Goal: Information Seeking & Learning: Learn about a topic

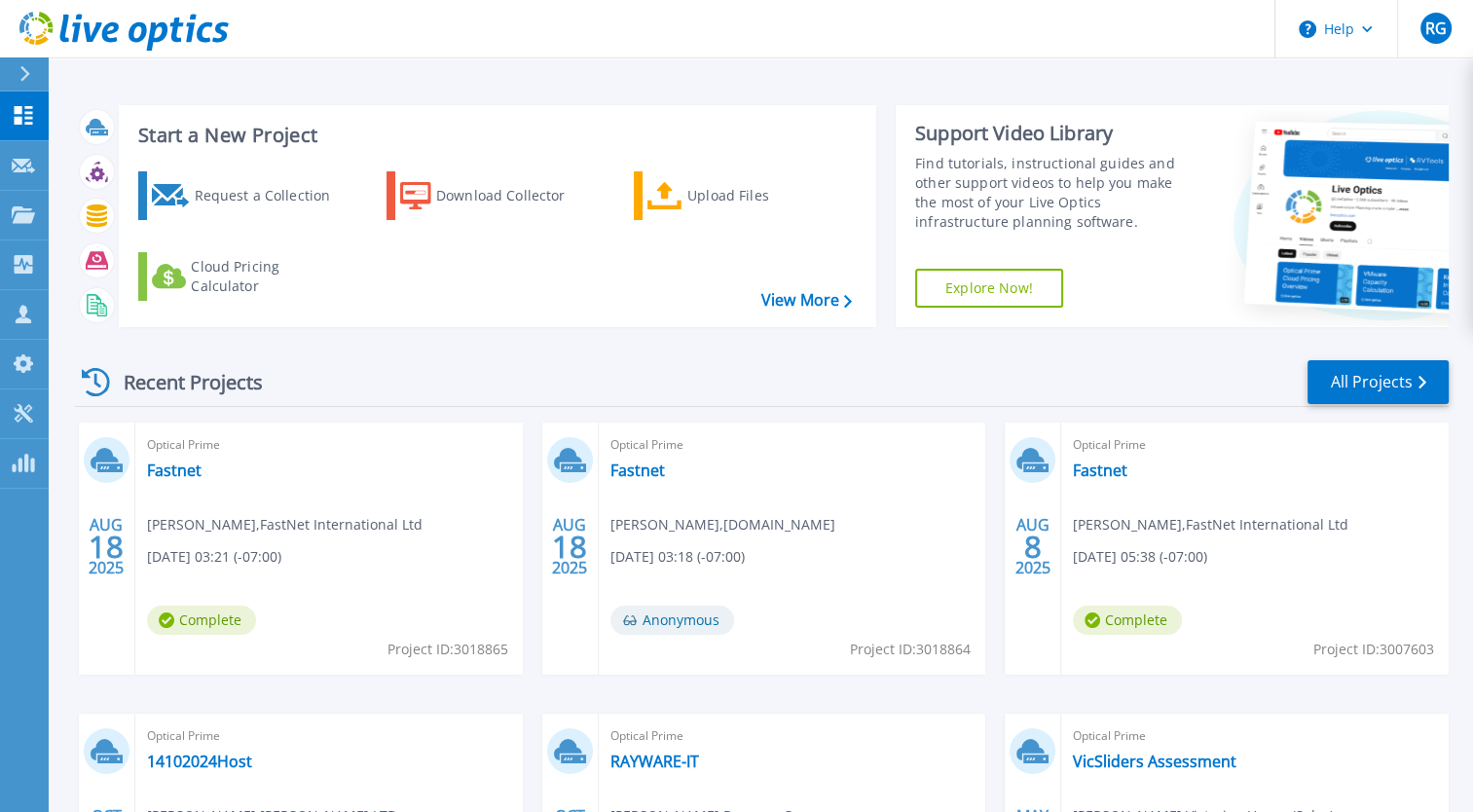
click at [153, 482] on div "Optical Prime Fastnet [PERSON_NAME] , FastNet International Ltd [DATE] 03:21 (-…" at bounding box center [329, 549] width 388 height 252
click at [167, 473] on link "Fastnet" at bounding box center [174, 470] width 55 height 20
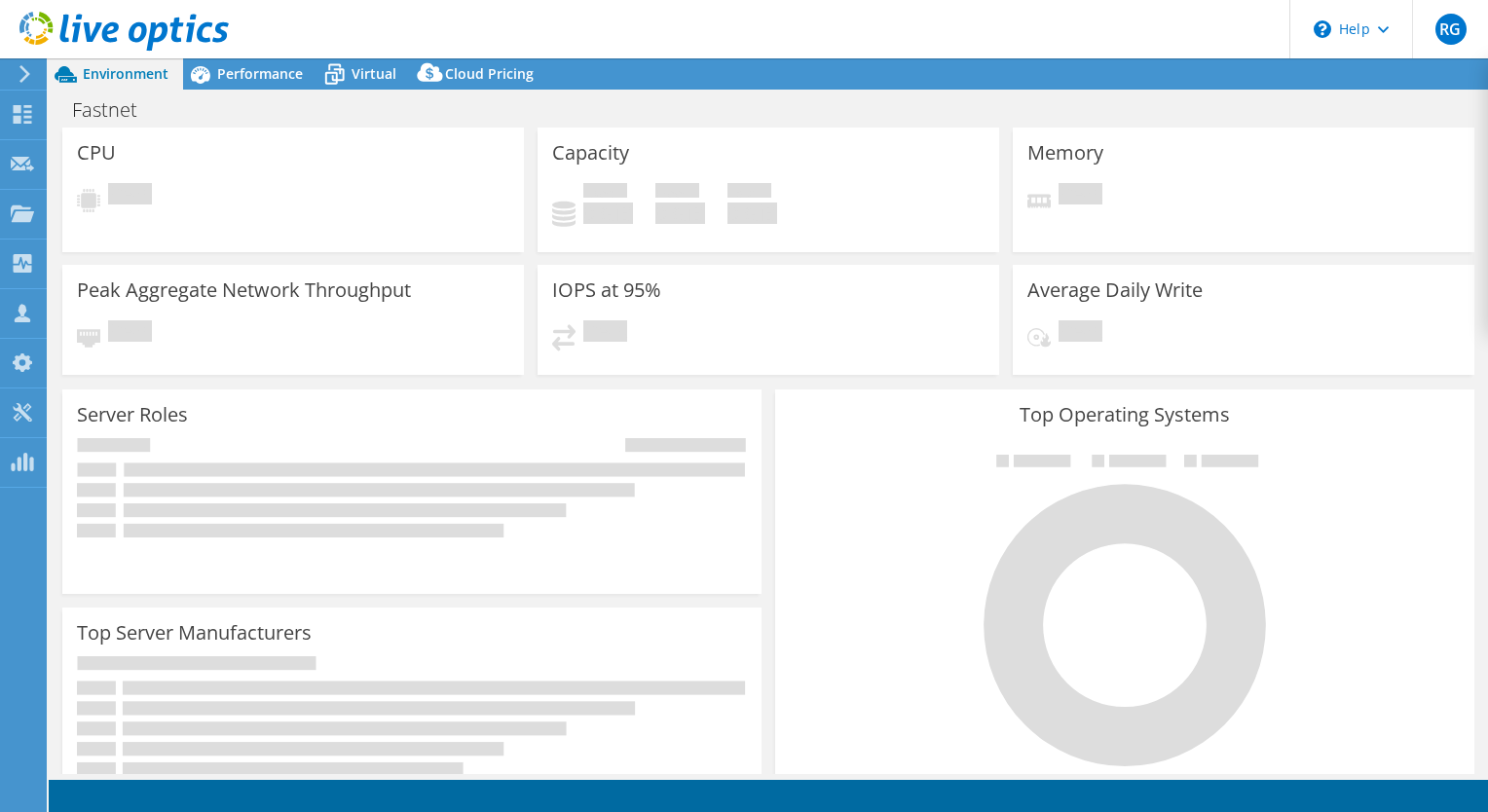
select select "USD"
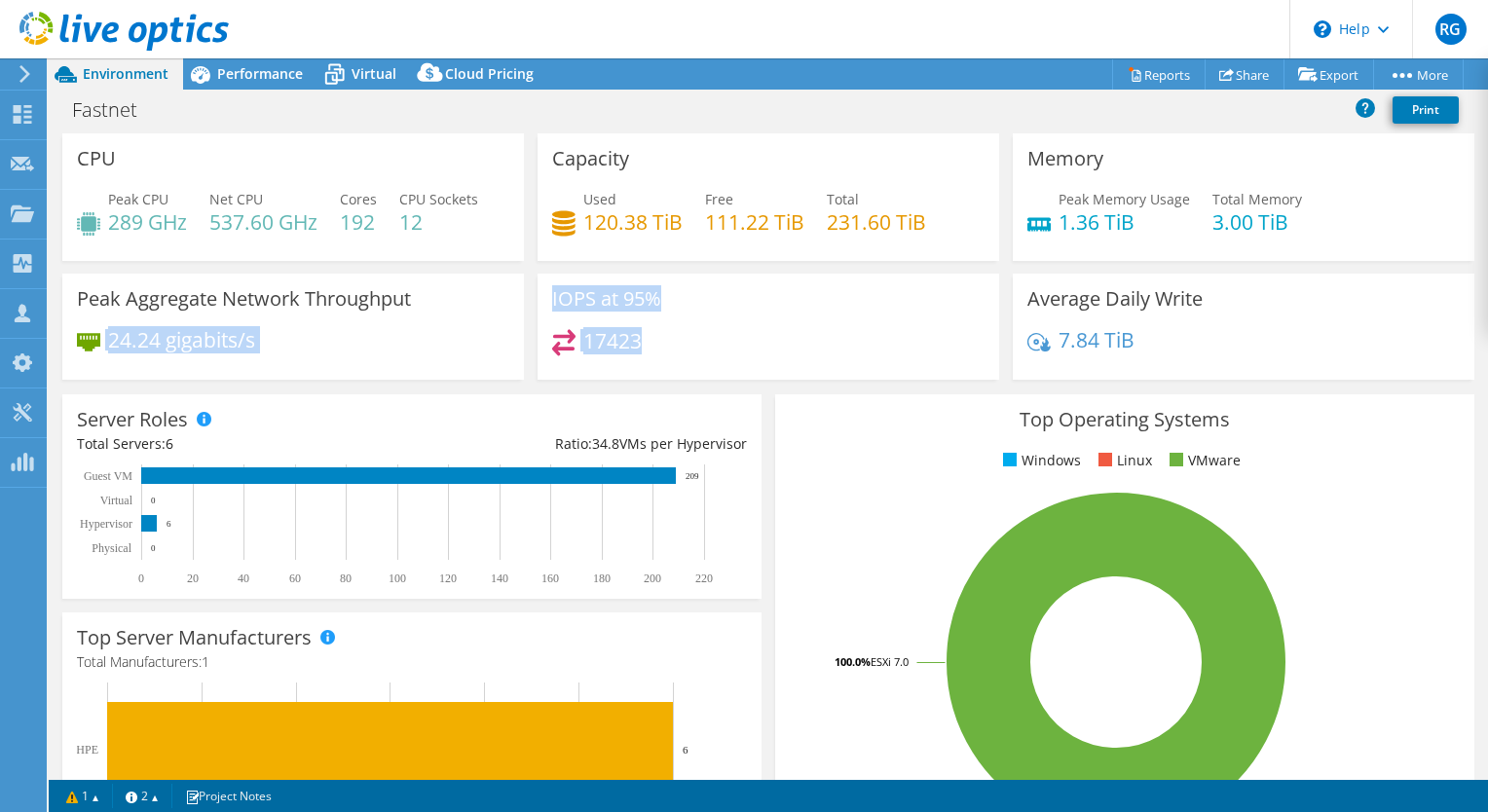
drag, startPoint x: 796, startPoint y: 352, endPoint x: 522, endPoint y: 304, distance: 278.2
click at [522, 304] on div "CPU Peak CPU 289 GHz Net CPU 537.60 GHz Cores 192 CPU Sockets 12 Capacity Used …" at bounding box center [768, 262] width 1425 height 259
click at [833, 361] on div "17423" at bounding box center [767, 350] width 432 height 42
drag, startPoint x: 745, startPoint y: 448, endPoint x: 542, endPoint y: 443, distance: 203.1
click at [542, 443] on div "Server Roles Physical Servers represent bare metal servers that were targets of…" at bounding box center [412, 497] width 699 height 205
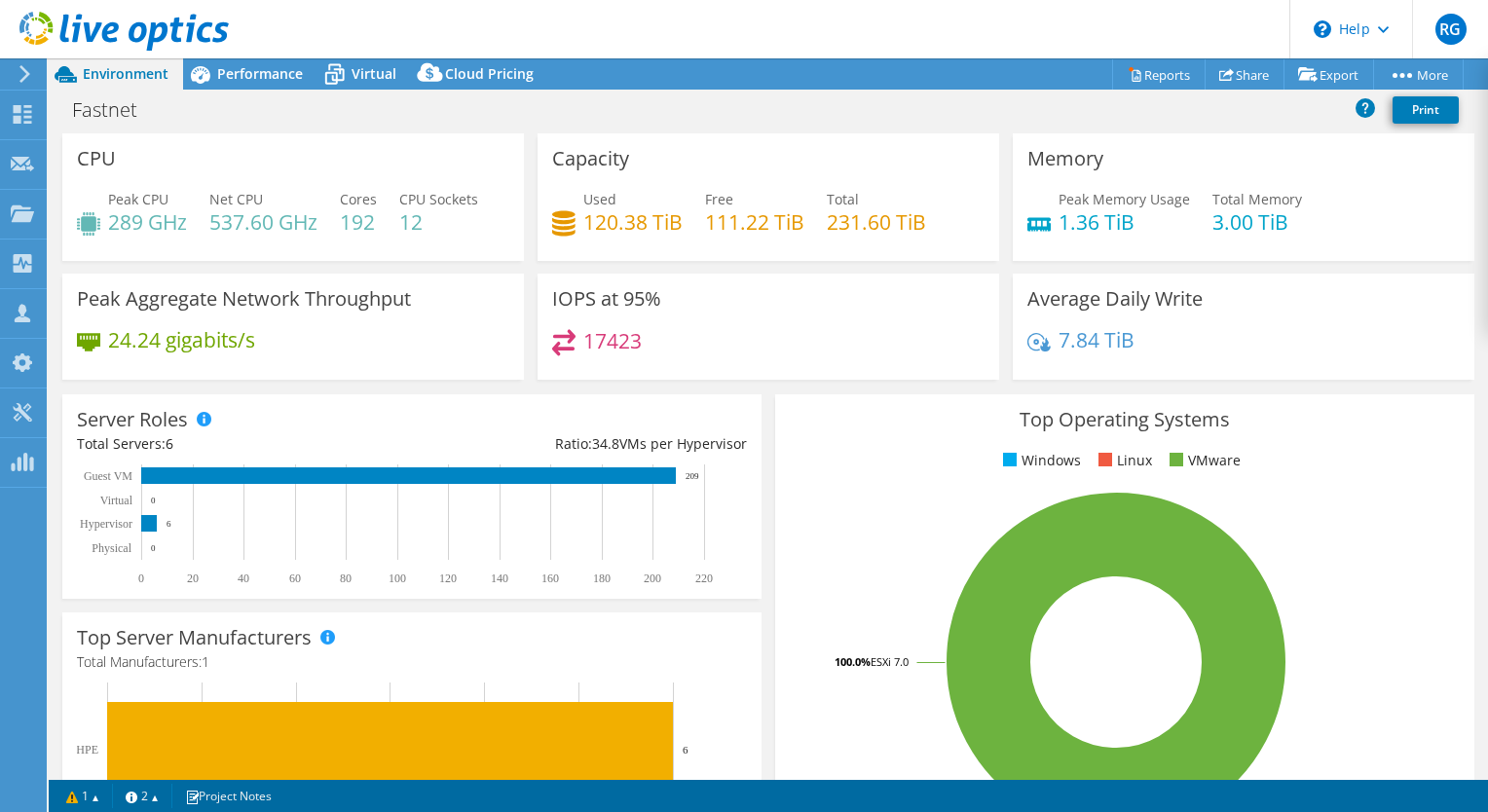
click at [476, 388] on div "Server Roles Physical Servers represent bare metal servers that were targets of…" at bounding box center [412, 496] width 713 height 218
drag, startPoint x: 194, startPoint y: 447, endPoint x: 51, endPoint y: 426, distance: 144.5
click at [51, 426] on section "CPU Peak CPU 289 GHz Net CPU 537.60 GHz Cores 192 CPU Sockets 12 Capacity Used …" at bounding box center [768, 700] width 1439 height 1134
click at [312, 446] on div "Total Servers: 6" at bounding box center [244, 444] width 335 height 22
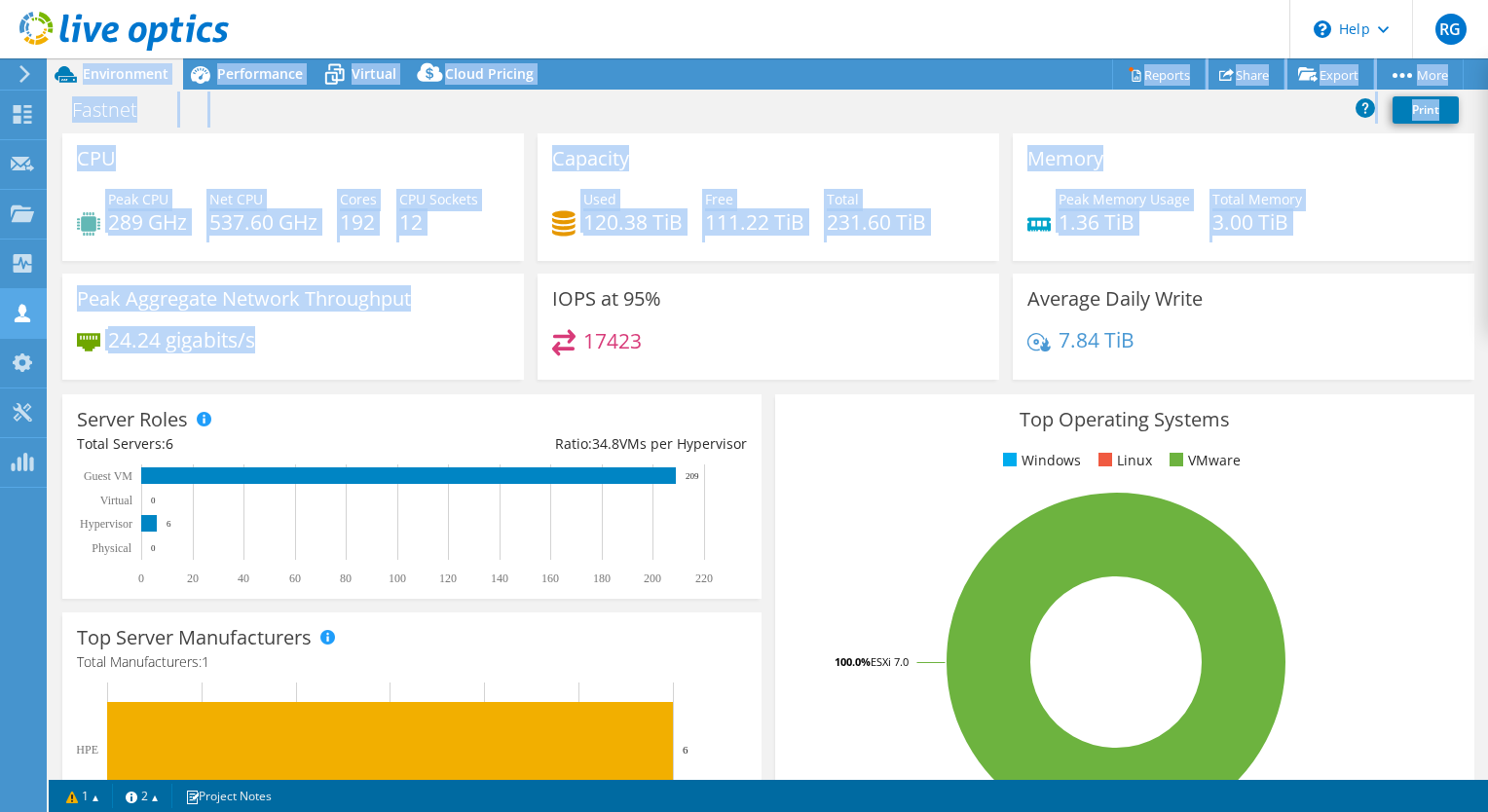
click at [59, 298] on div "RG Partner Team Member Rees Goodman-Smith ReesGo@softcat.com softcat.com My Pro…" at bounding box center [744, 406] width 1488 height 812
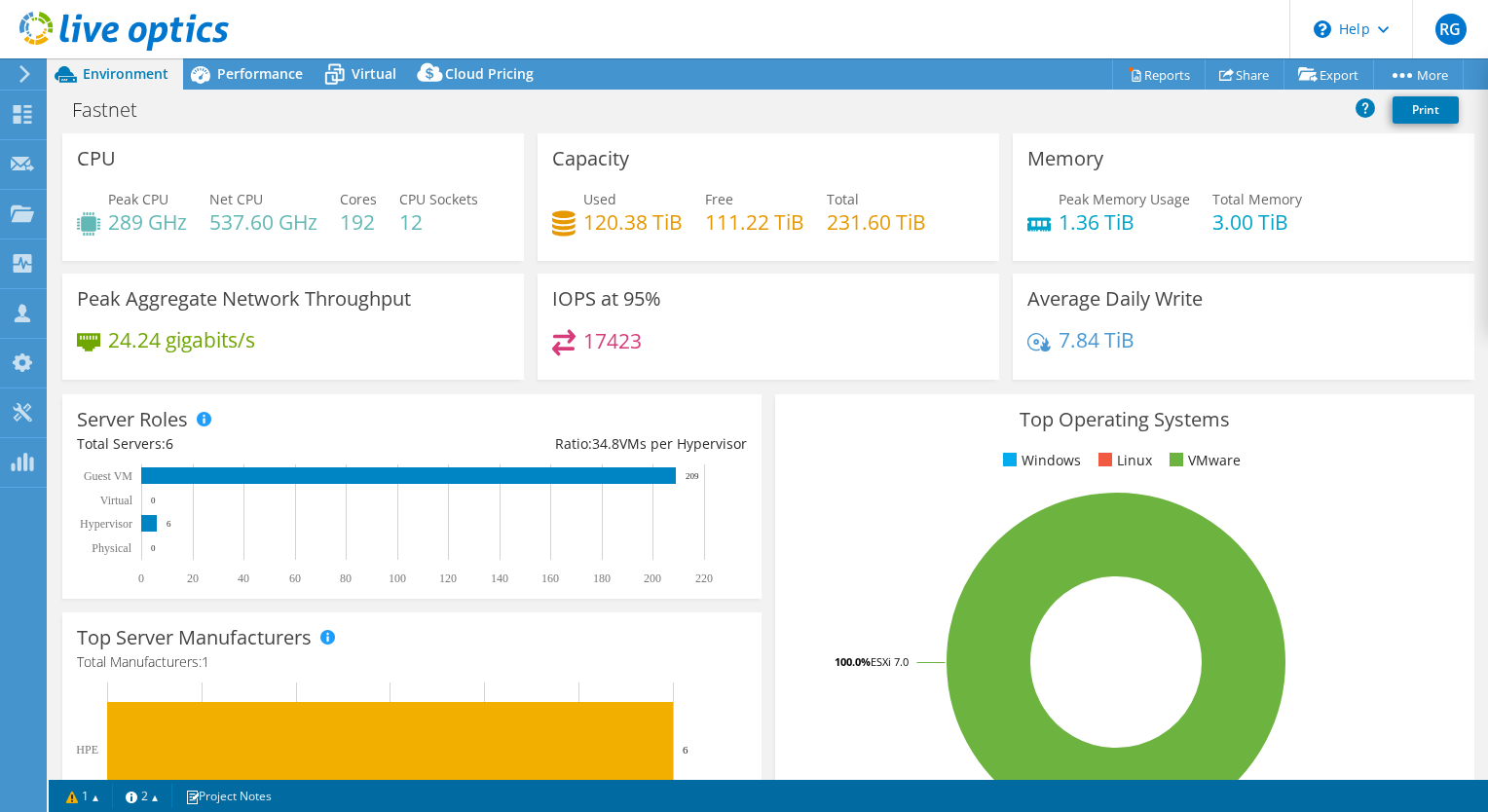
click at [545, 388] on div "Server Roles Physical Servers represent bare metal servers that were targets of…" at bounding box center [412, 496] width 713 height 218
drag, startPoint x: 748, startPoint y: 481, endPoint x: 555, endPoint y: 426, distance: 200.7
click at [543, 422] on div "Server Roles Physical Servers represent bare metal servers that were targets of…" at bounding box center [412, 497] width 699 height 205
click at [768, 493] on div "Top Operating Systems Windows Linux VMware 100.0% ESXi 7.0" at bounding box center [1124, 627] width 713 height 480
click at [750, 385] on div "IOPS at 95% 17423" at bounding box center [768, 333] width 475 height 119
